Goal: Transaction & Acquisition: Purchase product/service

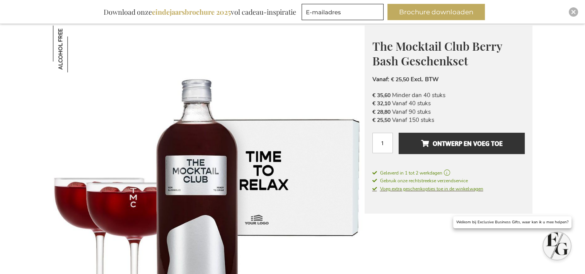
scroll to position [121, 0]
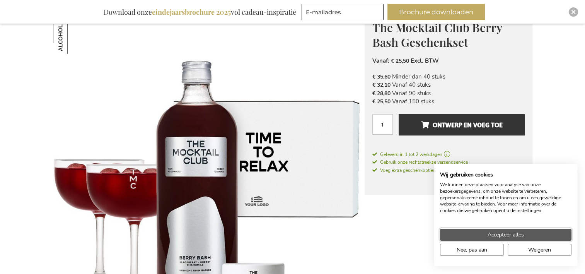
click at [483, 231] on button "Accepteer alles" at bounding box center [506, 235] width 132 height 12
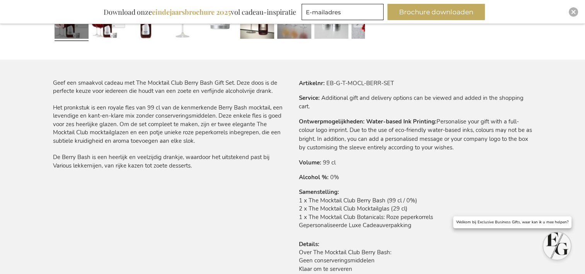
scroll to position [348, 0]
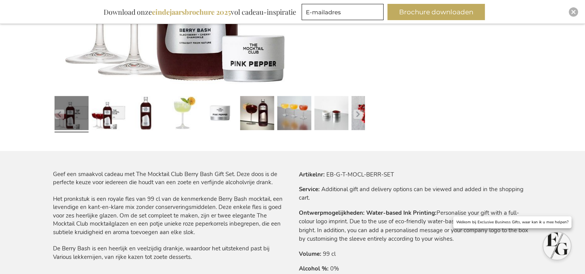
click at [0, 0] on td "Water-based Ink Printing: Personalise your gift with a full-colour logo imprint…" at bounding box center [0, 0] width 0 height 0
click at [488, 237] on tr "Ontwerpmogelijkheden Water-based Ink Printing: Personalise your gift with a ful…" at bounding box center [416, 226] width 234 height 35
drag, startPoint x: 492, startPoint y: 169, endPoint x: 452, endPoint y: 190, distance: 45.5
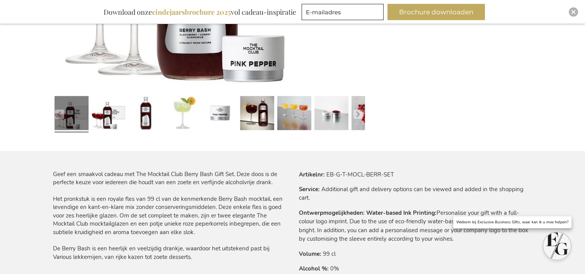
click at [0, 0] on td "Additional gift and delivery options can be viewed and added in the shopping ca…" at bounding box center [0, 0] width 0 height 0
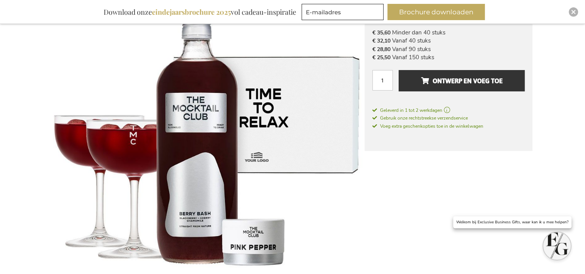
scroll to position [77, 0]
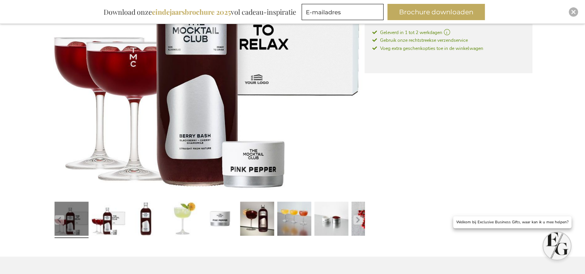
scroll to position [348, 0]
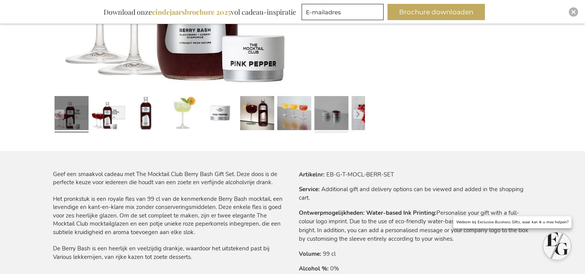
click at [319, 101] on link at bounding box center [332, 114] width 34 height 43
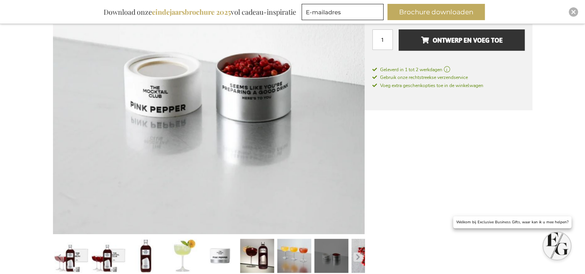
scroll to position [271, 0]
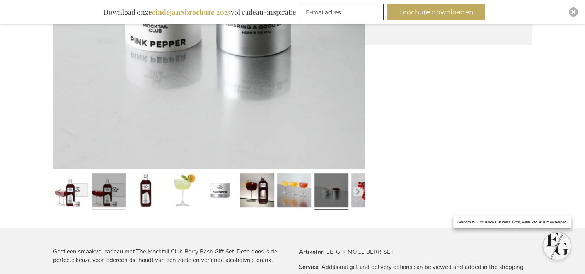
click at [103, 187] on link at bounding box center [109, 192] width 34 height 43
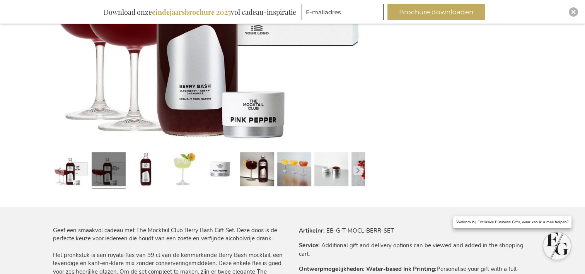
scroll to position [309, 0]
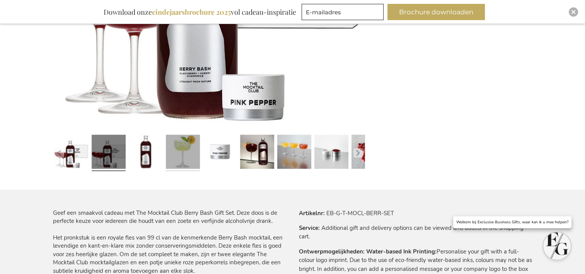
click at [199, 150] on link at bounding box center [183, 153] width 34 height 43
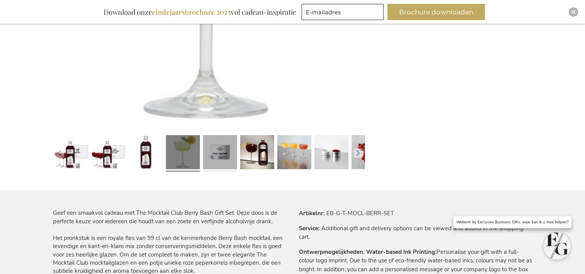
click at [213, 147] on link at bounding box center [220, 153] width 34 height 43
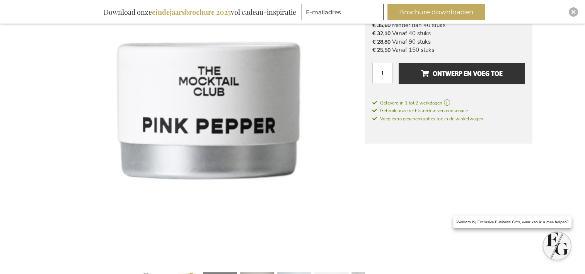
scroll to position [232, 0]
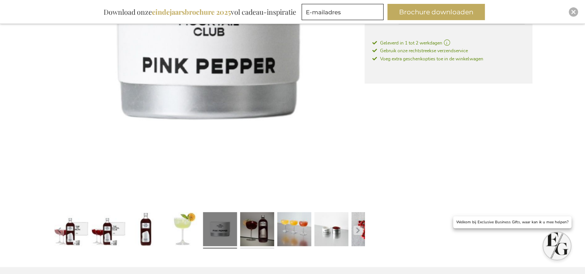
click at [262, 225] on link at bounding box center [257, 230] width 34 height 43
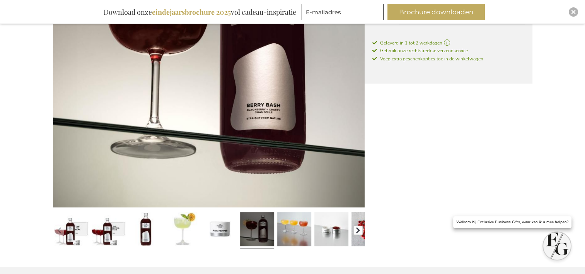
click at [354, 226] on button "button" at bounding box center [358, 230] width 9 height 9
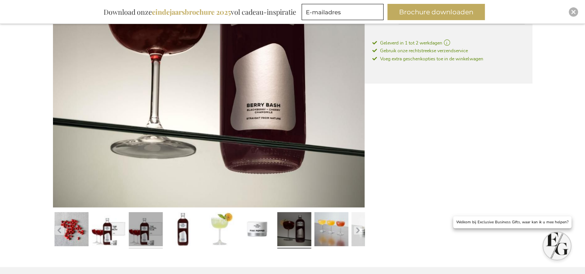
click at [140, 215] on link at bounding box center [146, 230] width 34 height 43
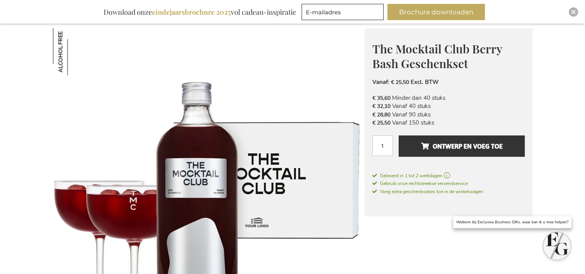
scroll to position [0, 0]
